Goal: Task Accomplishment & Management: Use online tool/utility

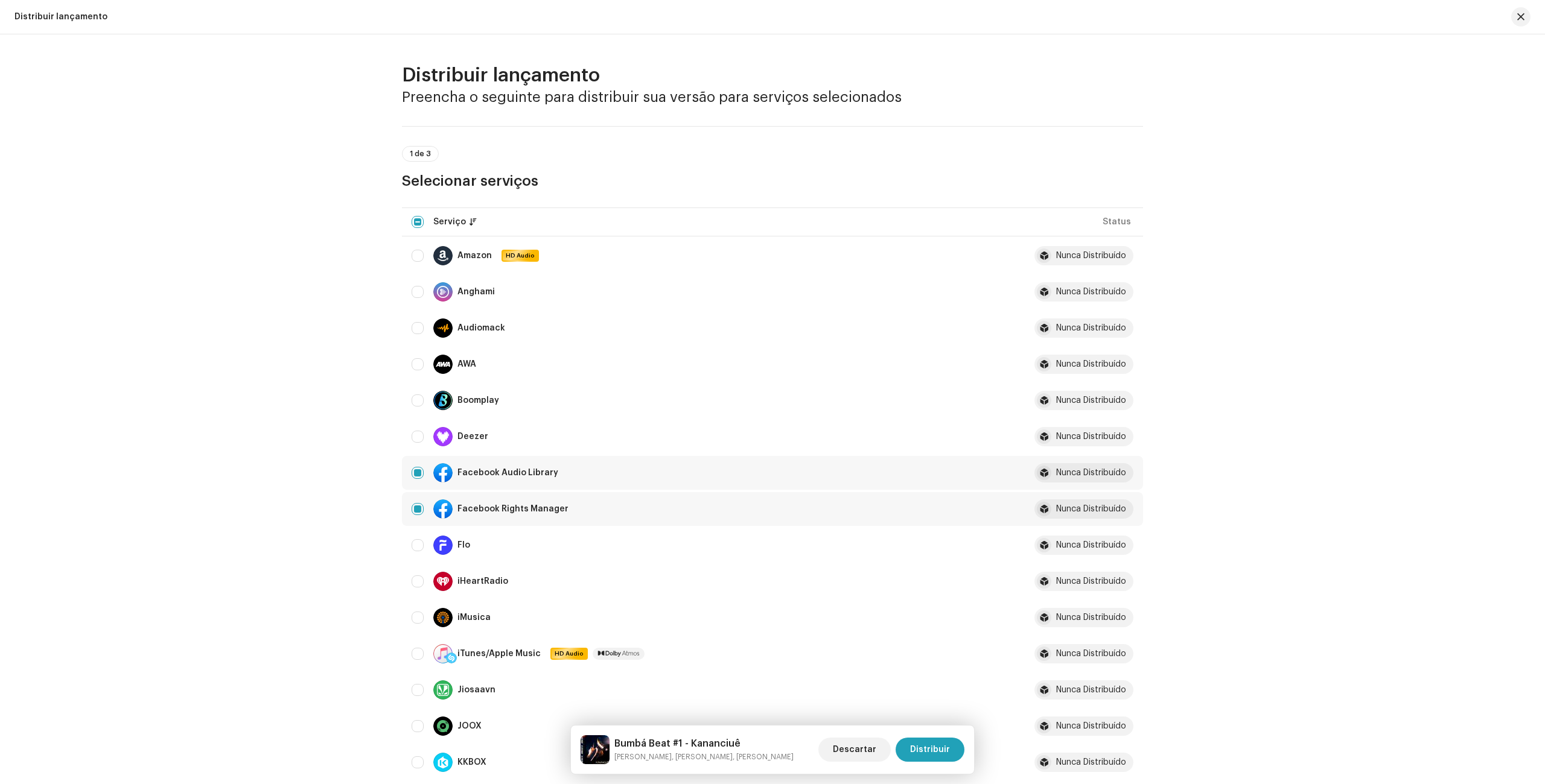
scroll to position [1302, 0]
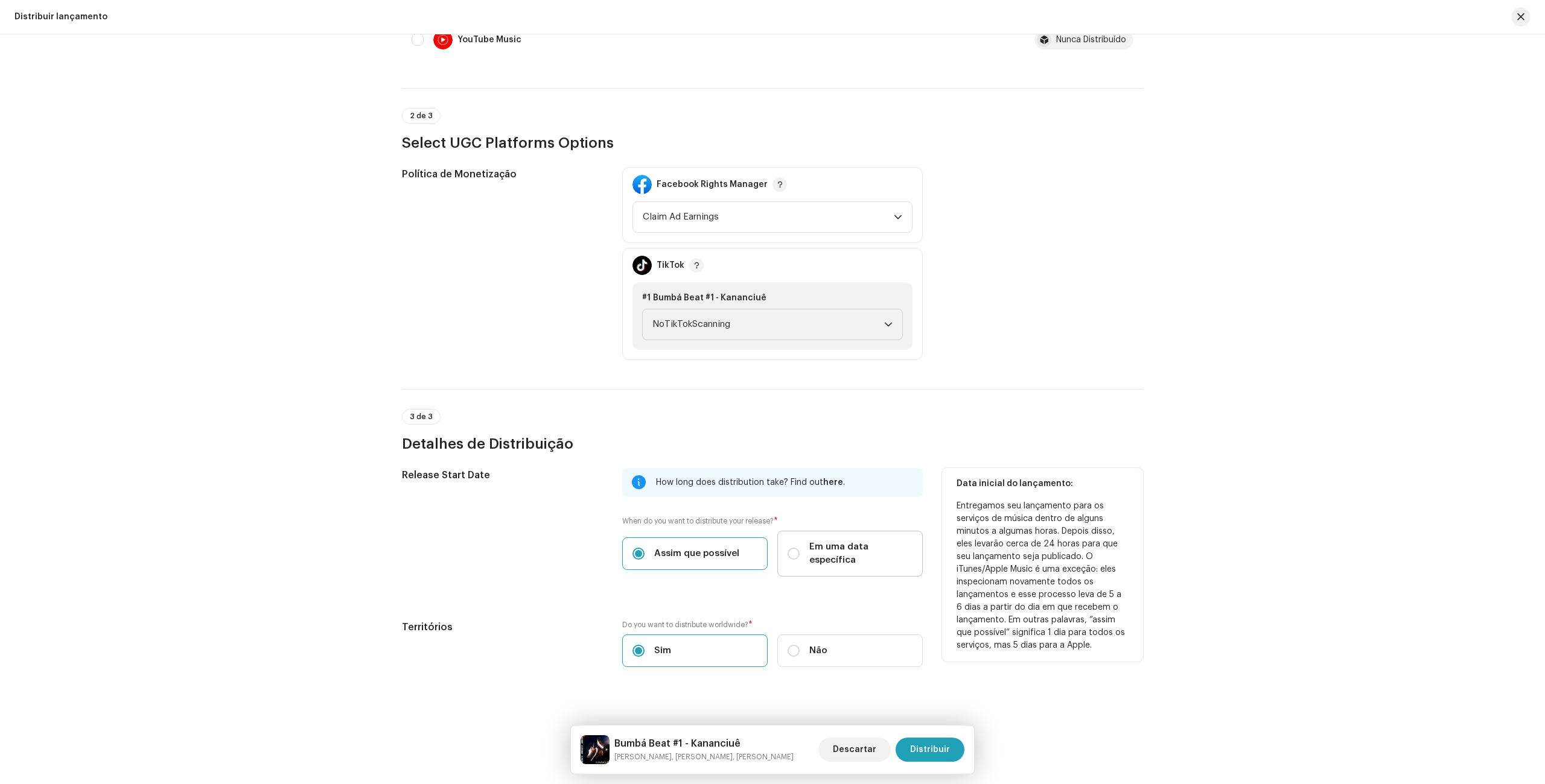
click at [799, 553] on div "Em uma data específica" at bounding box center [850, 554] width 125 height 27
click at [799, 553] on input "Em uma data específica" at bounding box center [793, 553] width 12 height 12
radio input "true"
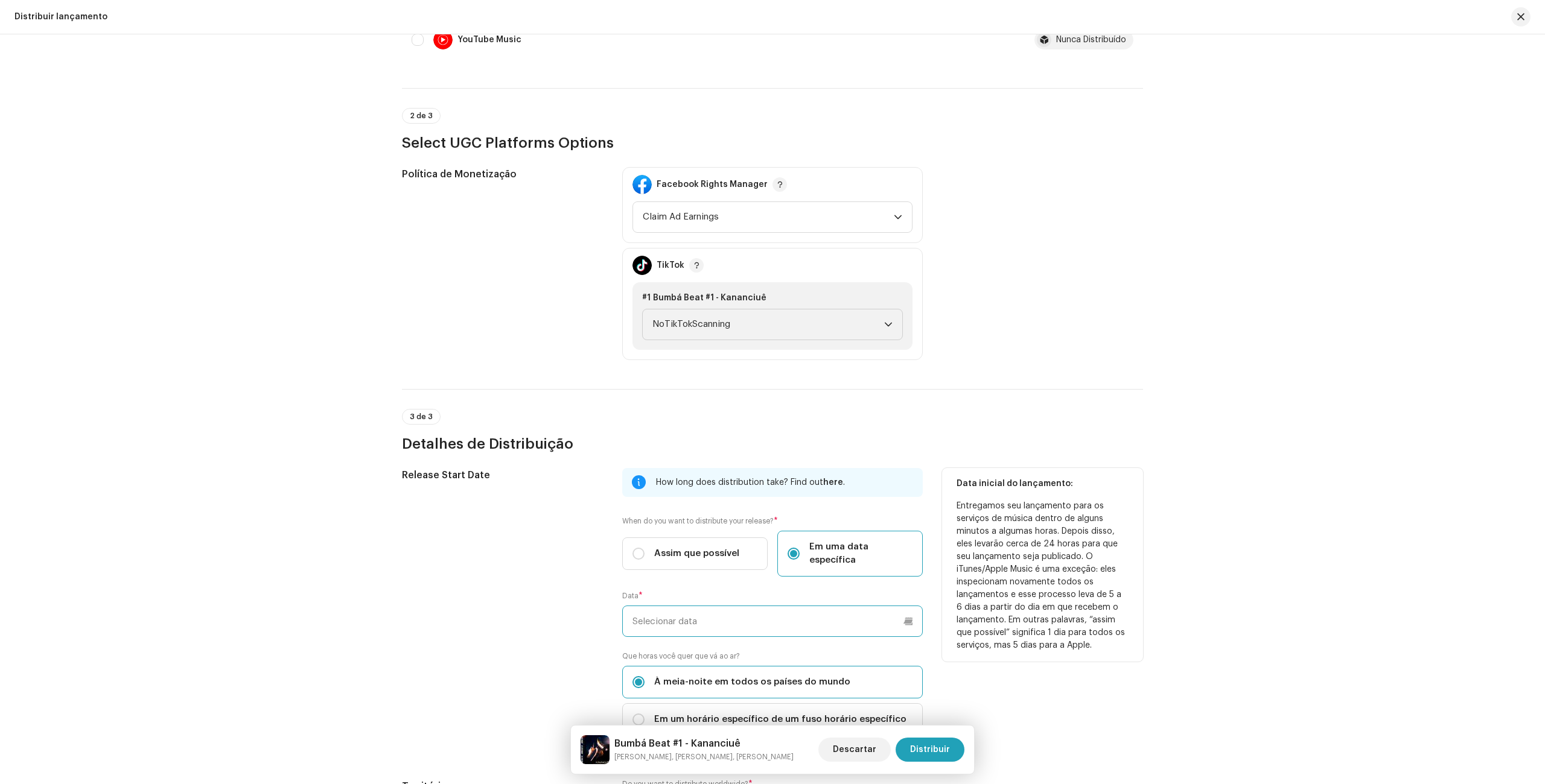
click at [694, 613] on input "text" at bounding box center [772, 621] width 300 height 31
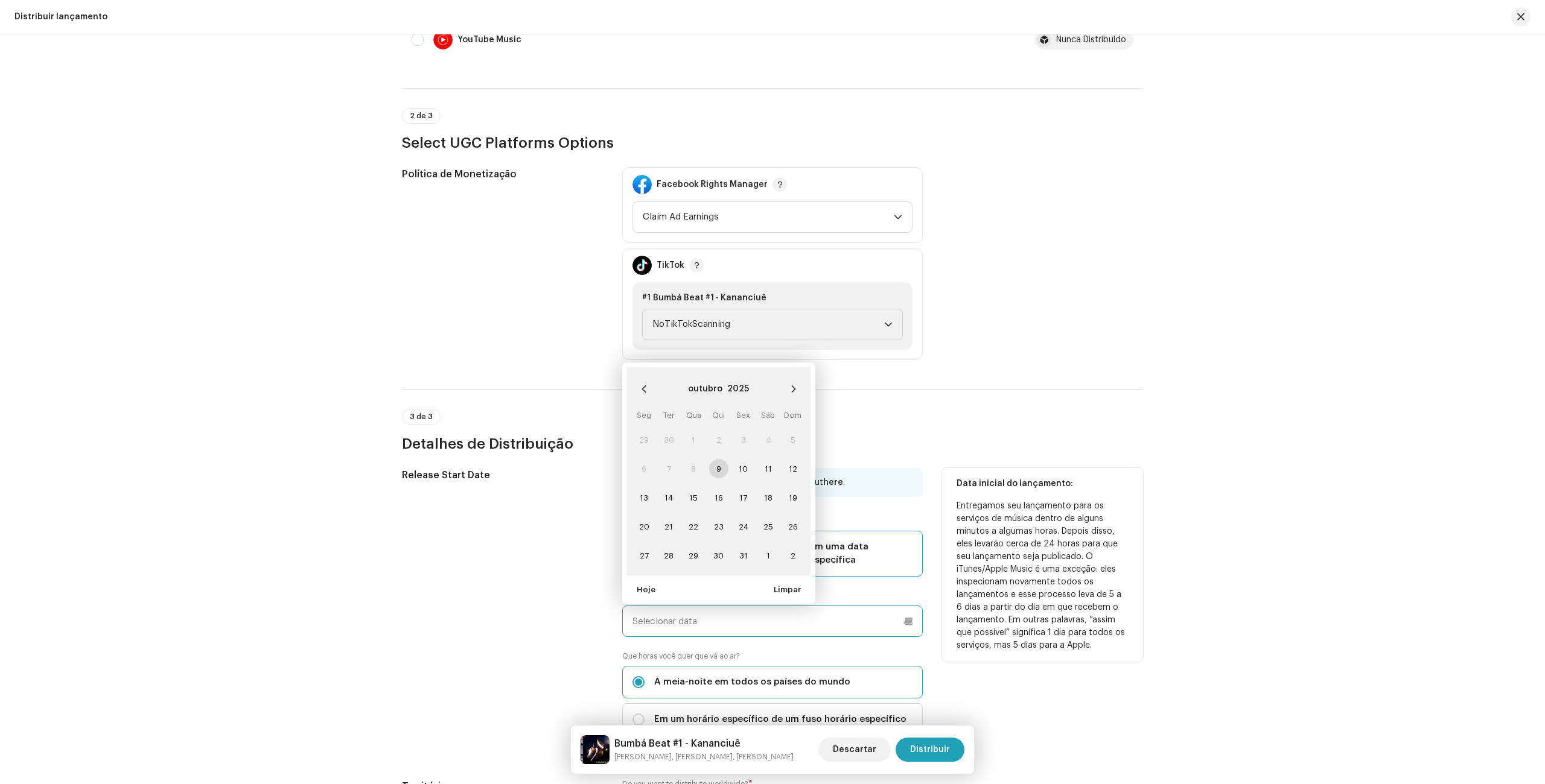
click at [694, 613] on input "text" at bounding box center [772, 621] width 300 height 31
click at [794, 385] on icon "Next Month" at bounding box center [793, 389] width 8 height 8
click at [745, 461] on span "7" at bounding box center [743, 468] width 19 height 19
type input "[DATE]"
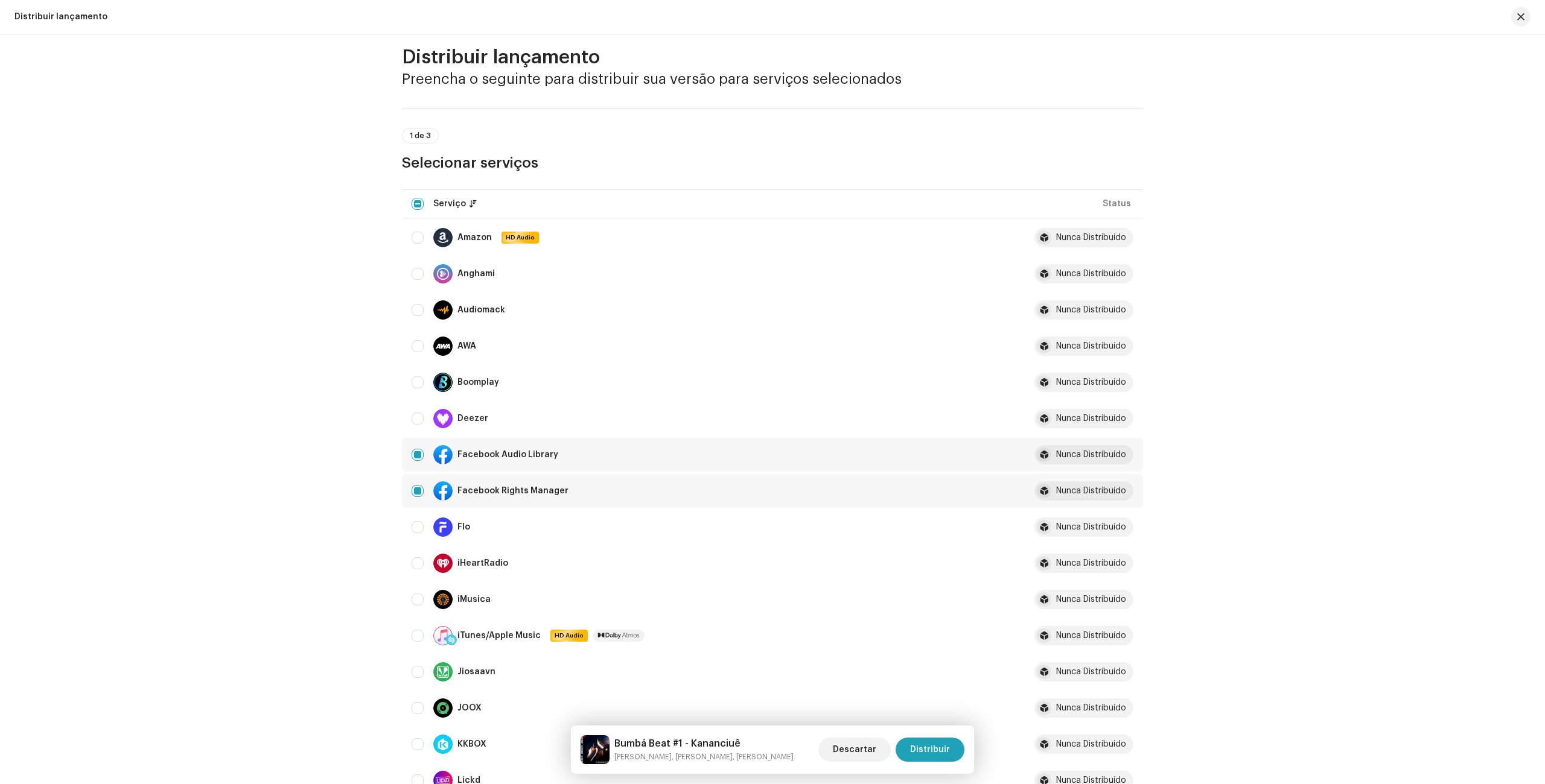
scroll to position [0, 0]
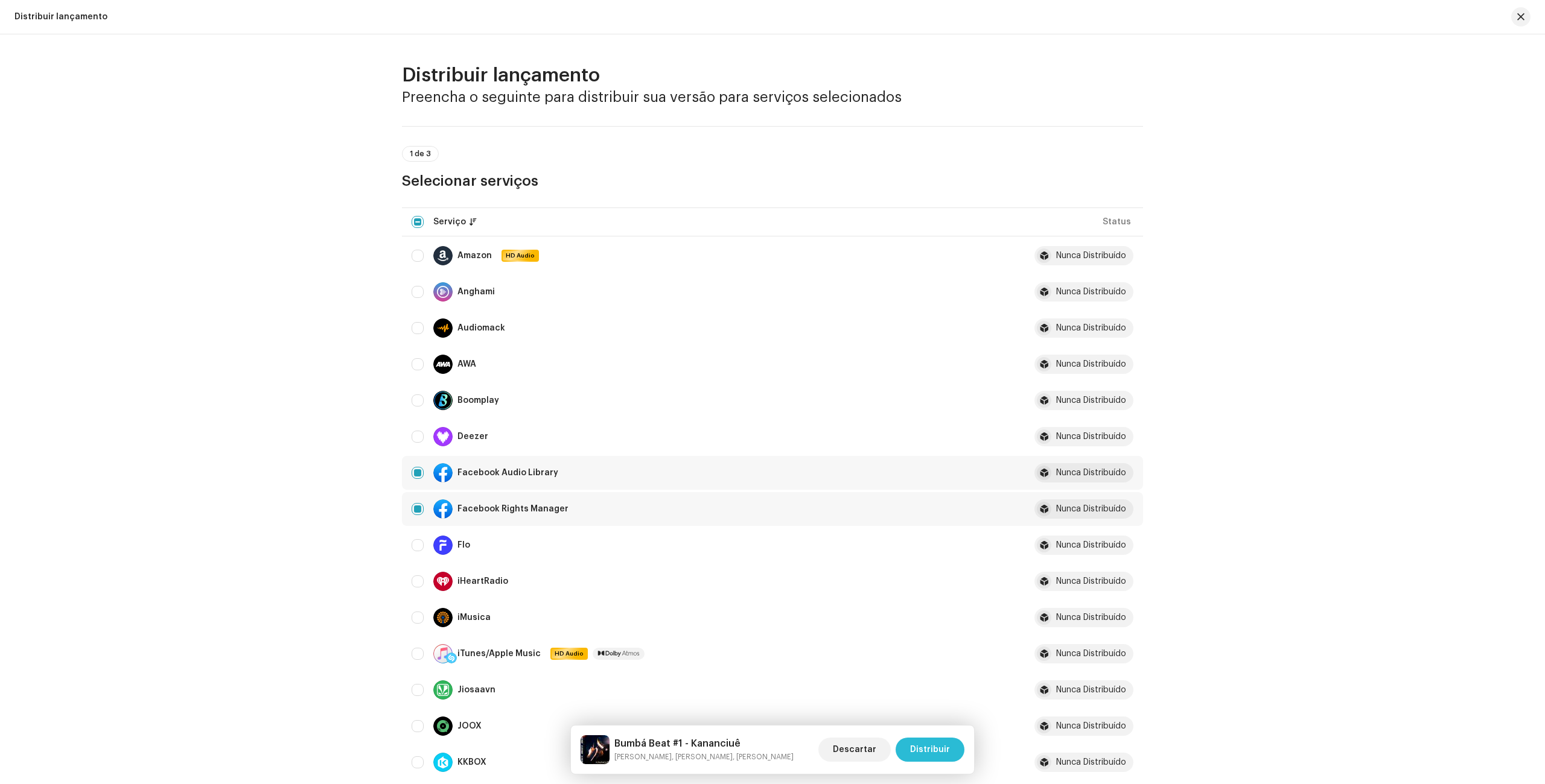
click at [937, 751] on span "Distribuir" at bounding box center [930, 750] width 40 height 24
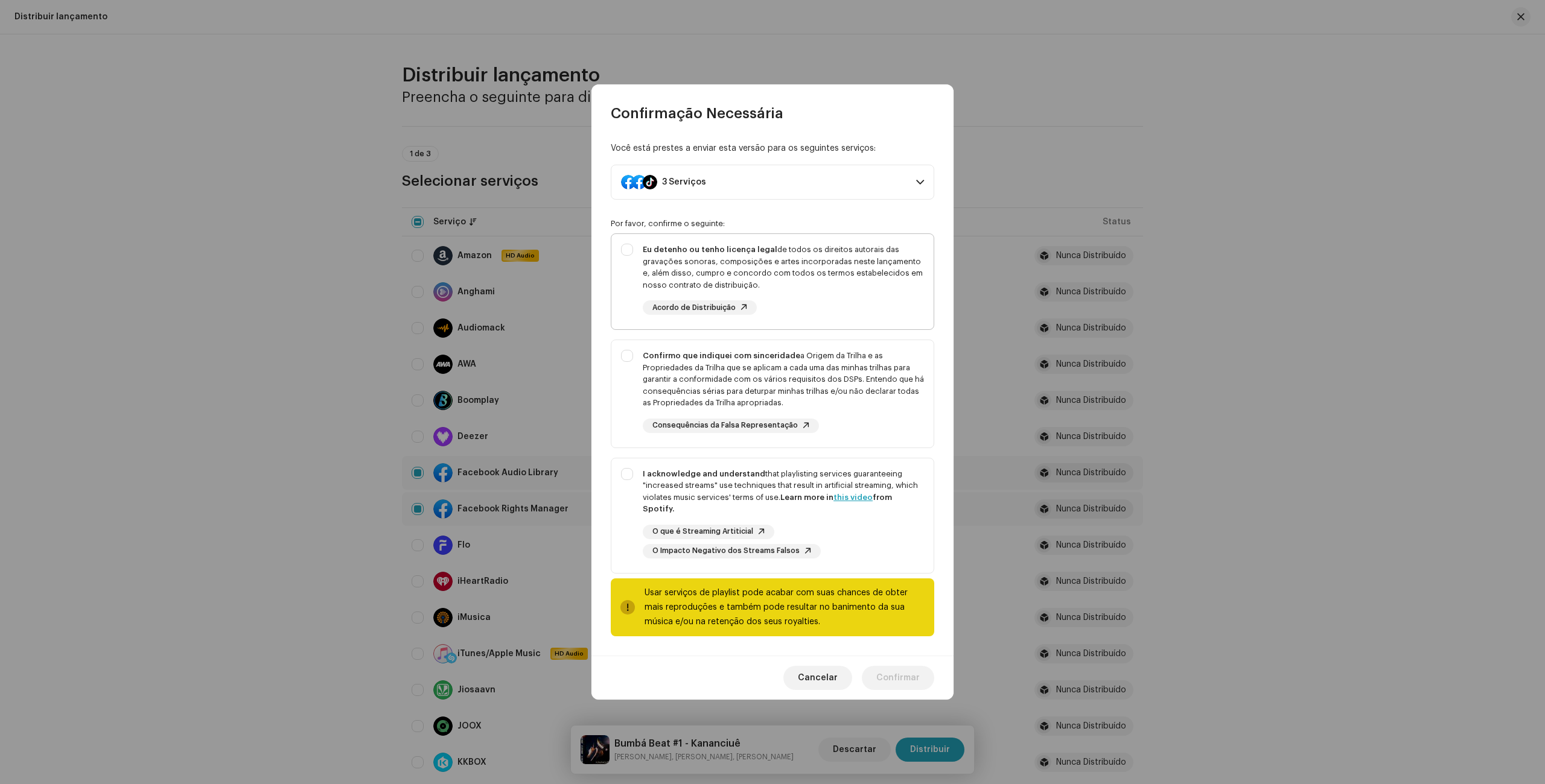
click at [631, 246] on div "Eu detenho ou tenho licença legal de todos os direitos autorais das gravações s…" at bounding box center [772, 279] width 322 height 91
checkbox input "true"
click at [623, 360] on div "Confirmo que indiquei com sinceridade a Origem da Trilha e as Propriedades da T…" at bounding box center [772, 391] width 322 height 103
checkbox input "true"
click at [620, 487] on div "I acknowledge and understand that playlisting services guaranteeing "increased …" at bounding box center [772, 513] width 322 height 110
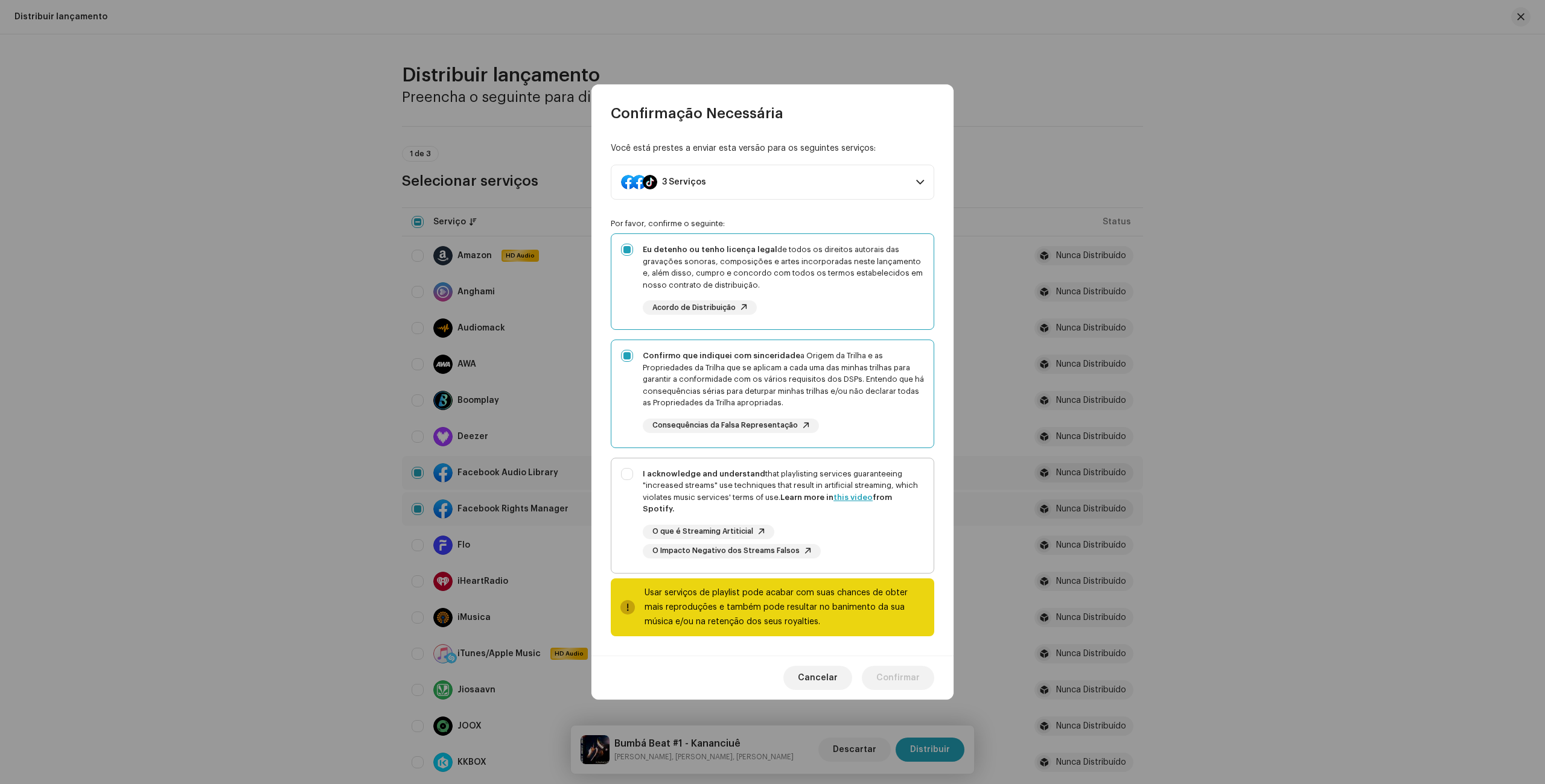
checkbox input "true"
click at [906, 669] on span "Confirmar" at bounding box center [898, 678] width 43 height 24
